Goal: Task Accomplishment & Management: Manage account settings

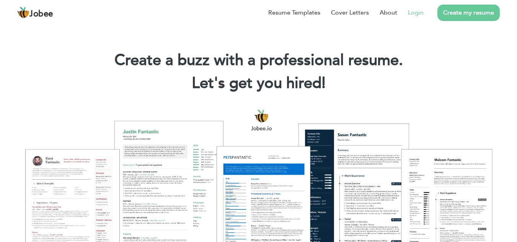
click at [420, 11] on link "Login" at bounding box center [416, 12] width 16 height 9
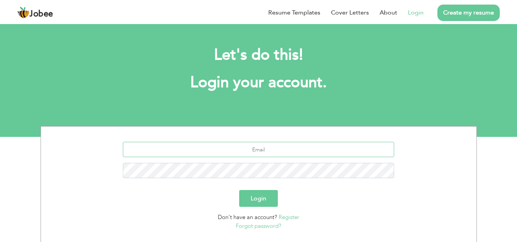
click at [292, 146] on input "text" at bounding box center [258, 149] width 271 height 15
type input "ak6230092@gmail.com"
click at [303, 181] on div "ak6230092@gmail.com" at bounding box center [259, 163] width 424 height 42
click at [276, 197] on button "Login" at bounding box center [258, 198] width 39 height 17
